Goal: Information Seeking & Learning: Learn about a topic

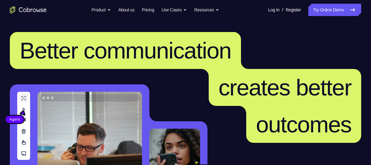
click at [329, 18] on nav "Go back Powerful, Flexible and Trustworthy. Avoid all extra friction for both A…" at bounding box center [185, 10] width 371 height 20
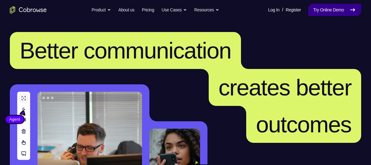
click at [326, 13] on link "Try Online Demo" at bounding box center [335, 10] width 53 height 12
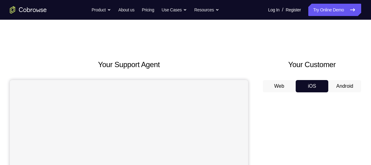
click at [351, 82] on button "Android" at bounding box center [345, 86] width 33 height 12
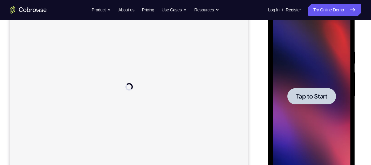
click at [311, 77] on div at bounding box center [312, 96] width 78 height 172
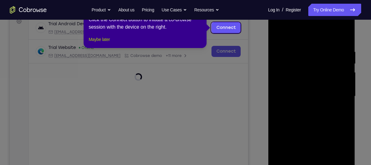
click at [99, 43] on button "Maybe later" at bounding box center [99, 39] width 21 height 7
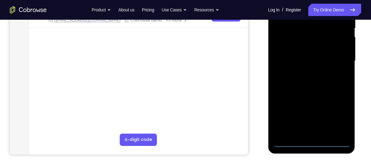
scroll to position [132, 0]
click at [311, 144] on div at bounding box center [312, 60] width 78 height 172
click at [338, 116] on div at bounding box center [312, 60] width 78 height 172
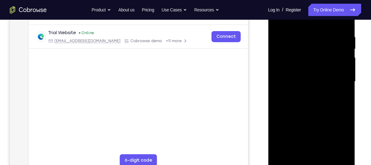
click at [283, 22] on div at bounding box center [312, 81] width 78 height 172
click at [336, 77] on div at bounding box center [312, 81] width 78 height 172
click at [304, 152] on div at bounding box center [312, 81] width 78 height 172
click at [287, 75] on div at bounding box center [312, 81] width 78 height 172
click at [288, 68] on div at bounding box center [312, 81] width 78 height 172
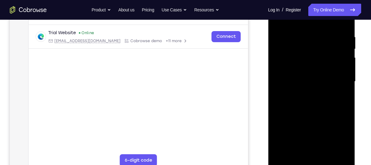
click at [288, 77] on div at bounding box center [312, 81] width 78 height 172
click at [288, 83] on div at bounding box center [312, 81] width 78 height 172
click at [287, 103] on div at bounding box center [312, 81] width 78 height 172
click at [294, 100] on div at bounding box center [312, 81] width 78 height 172
click at [289, 108] on div at bounding box center [312, 81] width 78 height 172
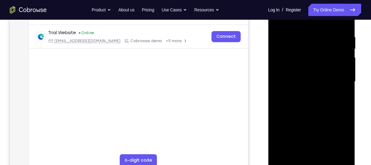
drag, startPoint x: 328, startPoint y: 108, endPoint x: 325, endPoint y: 94, distance: 14.5
click at [325, 94] on div at bounding box center [312, 81] width 78 height 172
drag, startPoint x: 310, startPoint y: 88, endPoint x: 311, endPoint y: 137, distance: 48.9
click at [311, 137] on div at bounding box center [312, 81] width 78 height 172
click at [297, 28] on div at bounding box center [312, 81] width 78 height 172
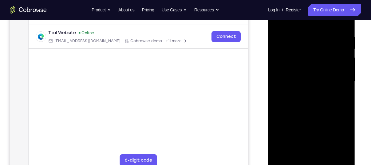
click at [338, 49] on div at bounding box center [312, 81] width 78 height 172
click at [339, 49] on div at bounding box center [312, 81] width 78 height 172
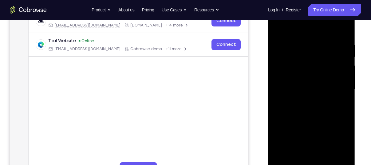
click at [342, 49] on div at bounding box center [312, 89] width 78 height 172
click at [342, 45] on div at bounding box center [312, 89] width 78 height 172
click at [343, 43] on div at bounding box center [312, 89] width 78 height 172
click at [344, 30] on div at bounding box center [312, 89] width 78 height 172
click at [326, 161] on div at bounding box center [312, 89] width 78 height 172
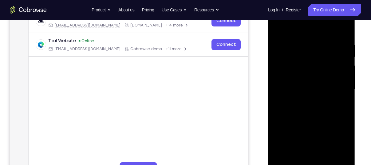
click at [303, 123] on div at bounding box center [312, 89] width 78 height 172
